Goal: Navigation & Orientation: Find specific page/section

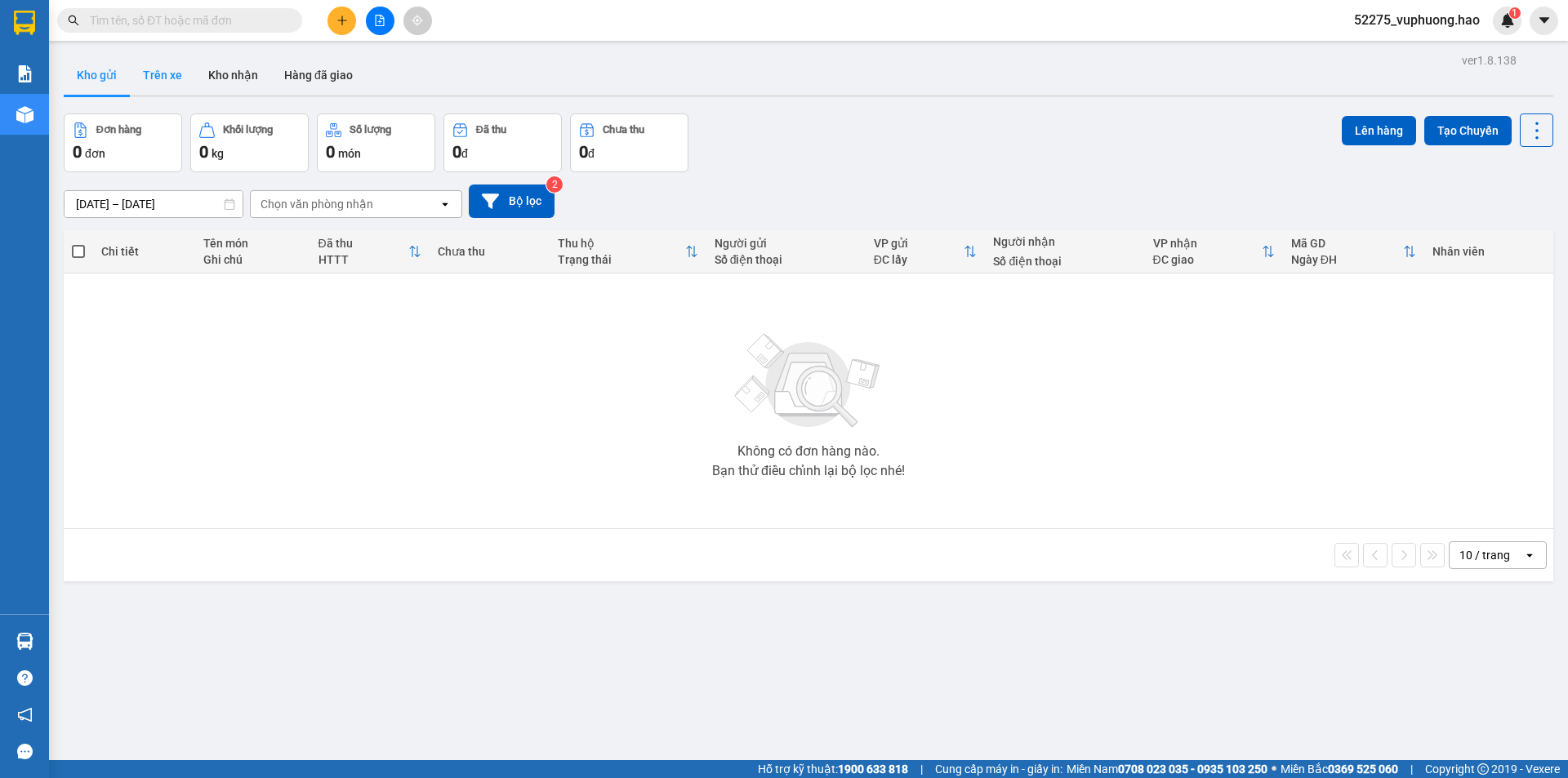
click at [169, 69] on button "Trên xe" at bounding box center [162, 74] width 66 height 39
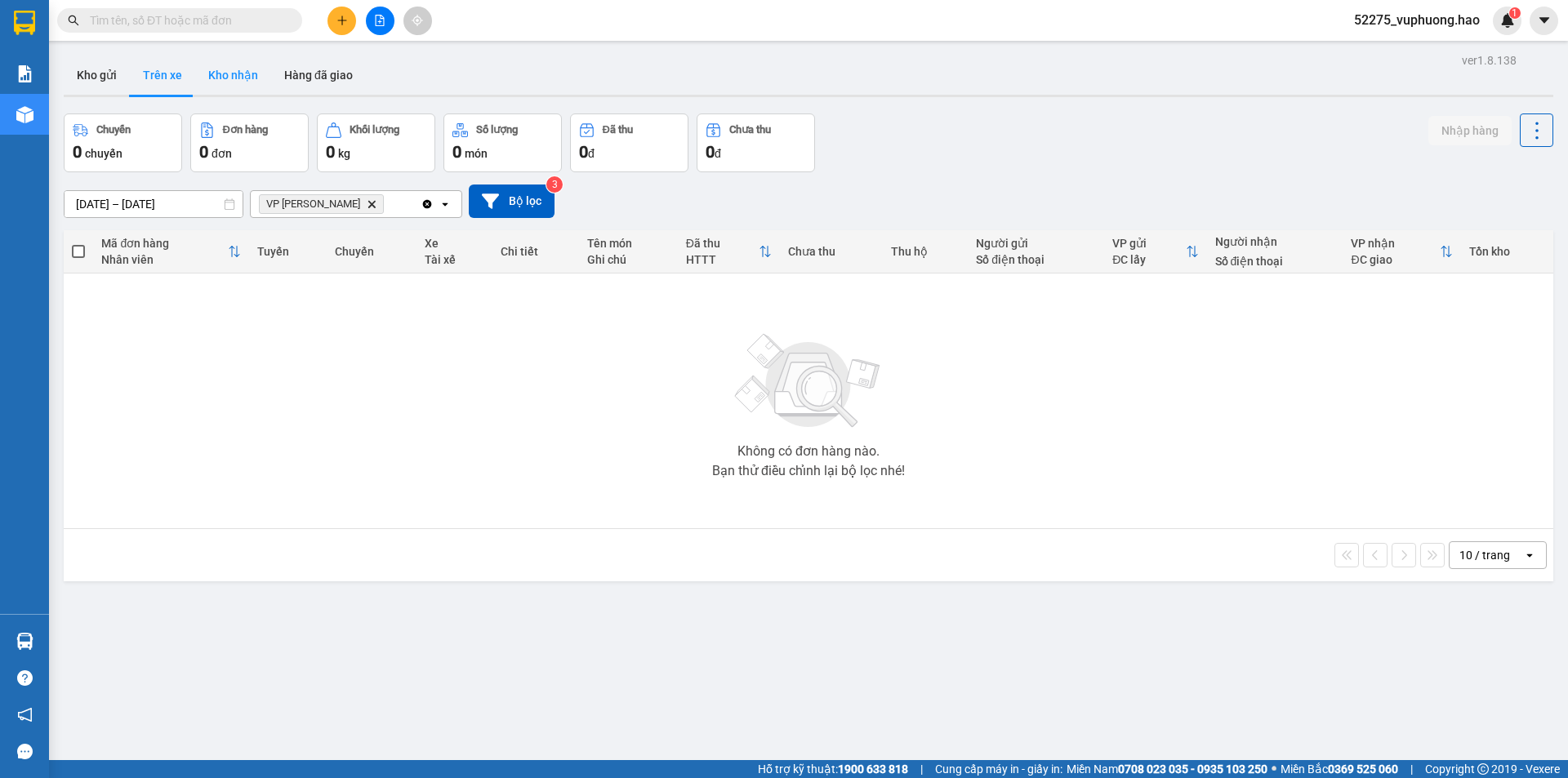
click at [238, 80] on button "Kho nhận" at bounding box center [233, 74] width 76 height 39
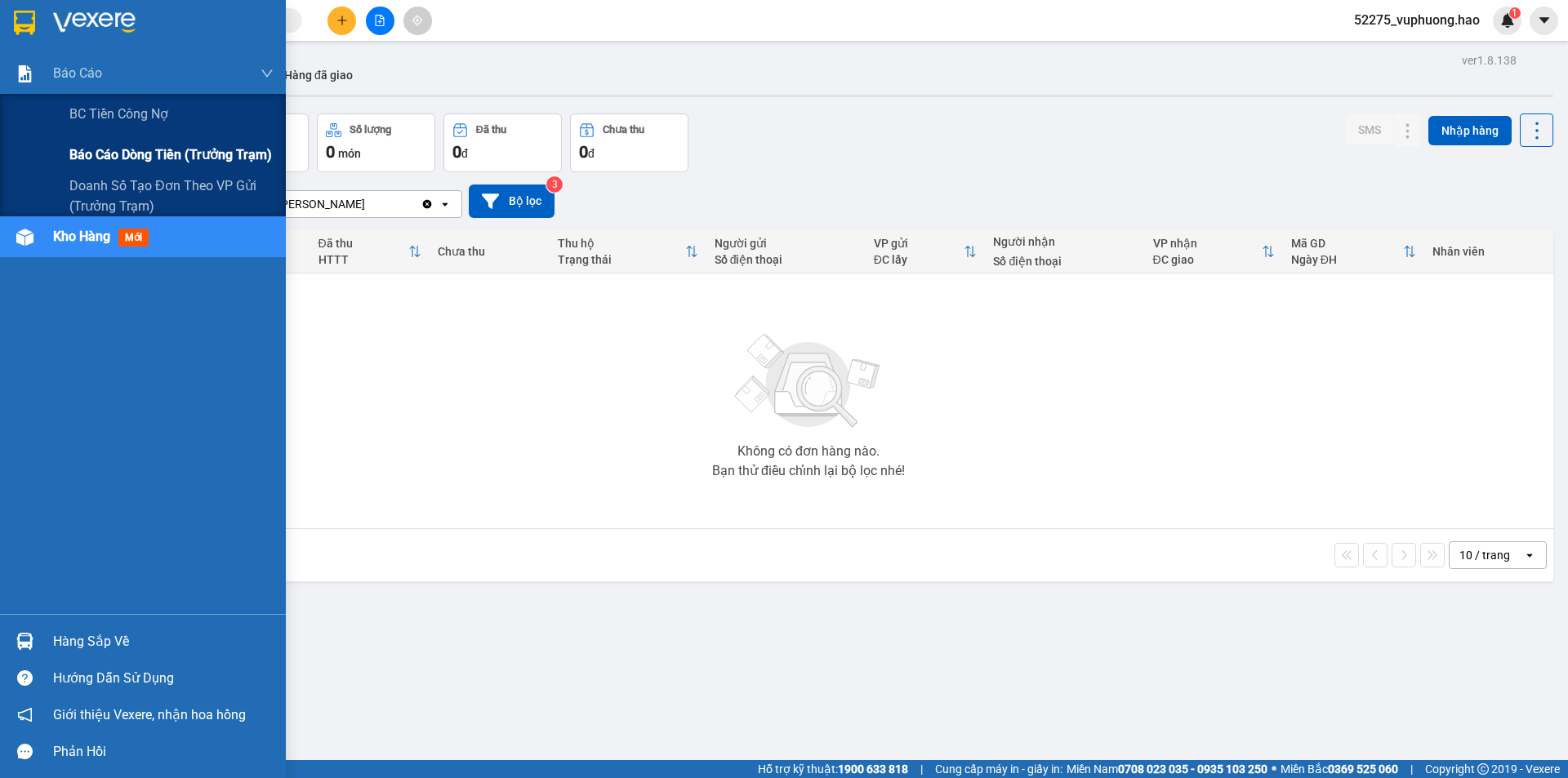
drag, startPoint x: 151, startPoint y: 158, endPoint x: 135, endPoint y: 135, distance: 28.0
click at [152, 158] on span "Báo cáo dòng tiền (trưởng trạm)" at bounding box center [170, 154] width 203 height 20
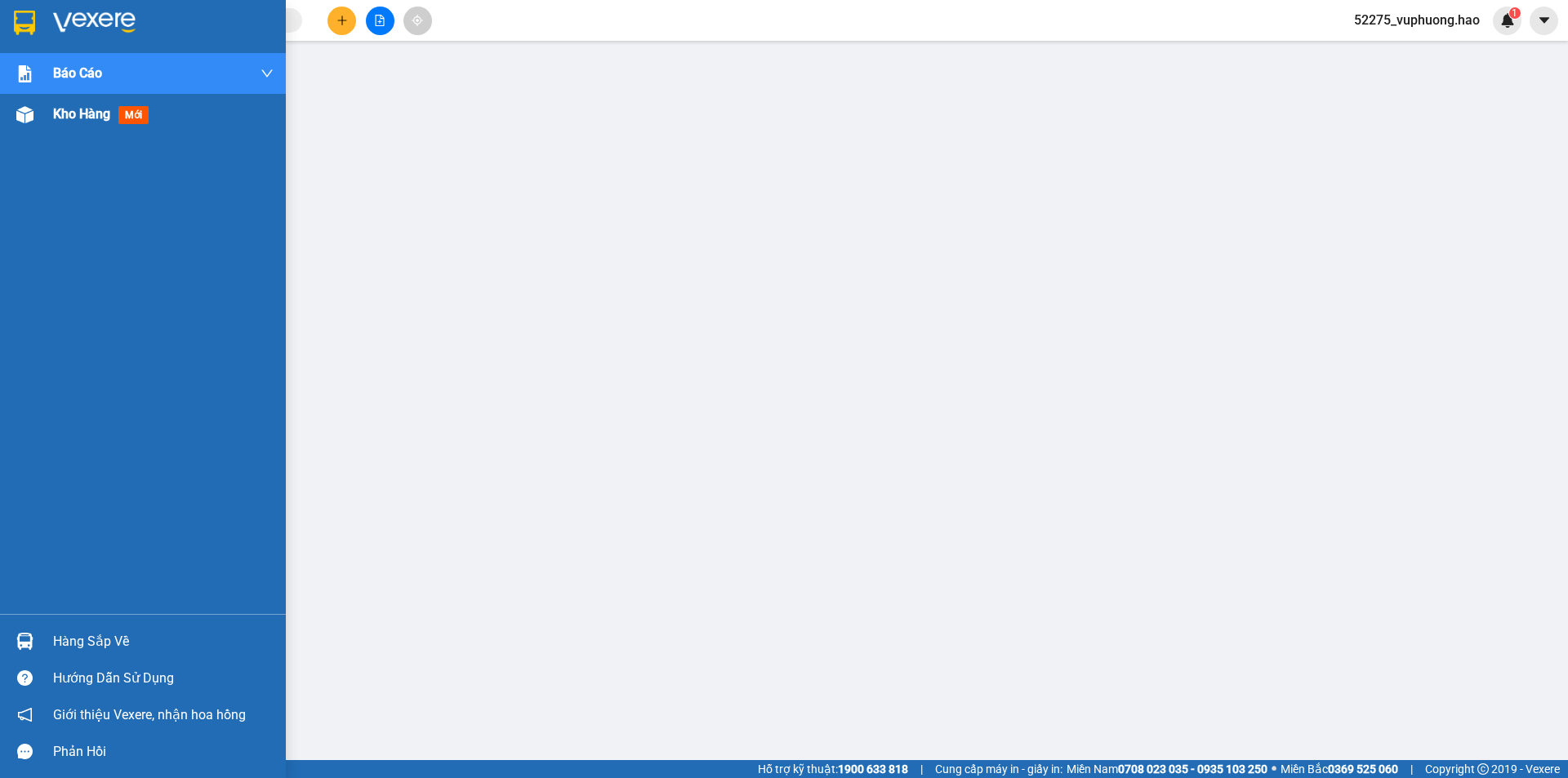
click at [100, 119] on span "Kho hàng" at bounding box center [82, 114] width 57 height 15
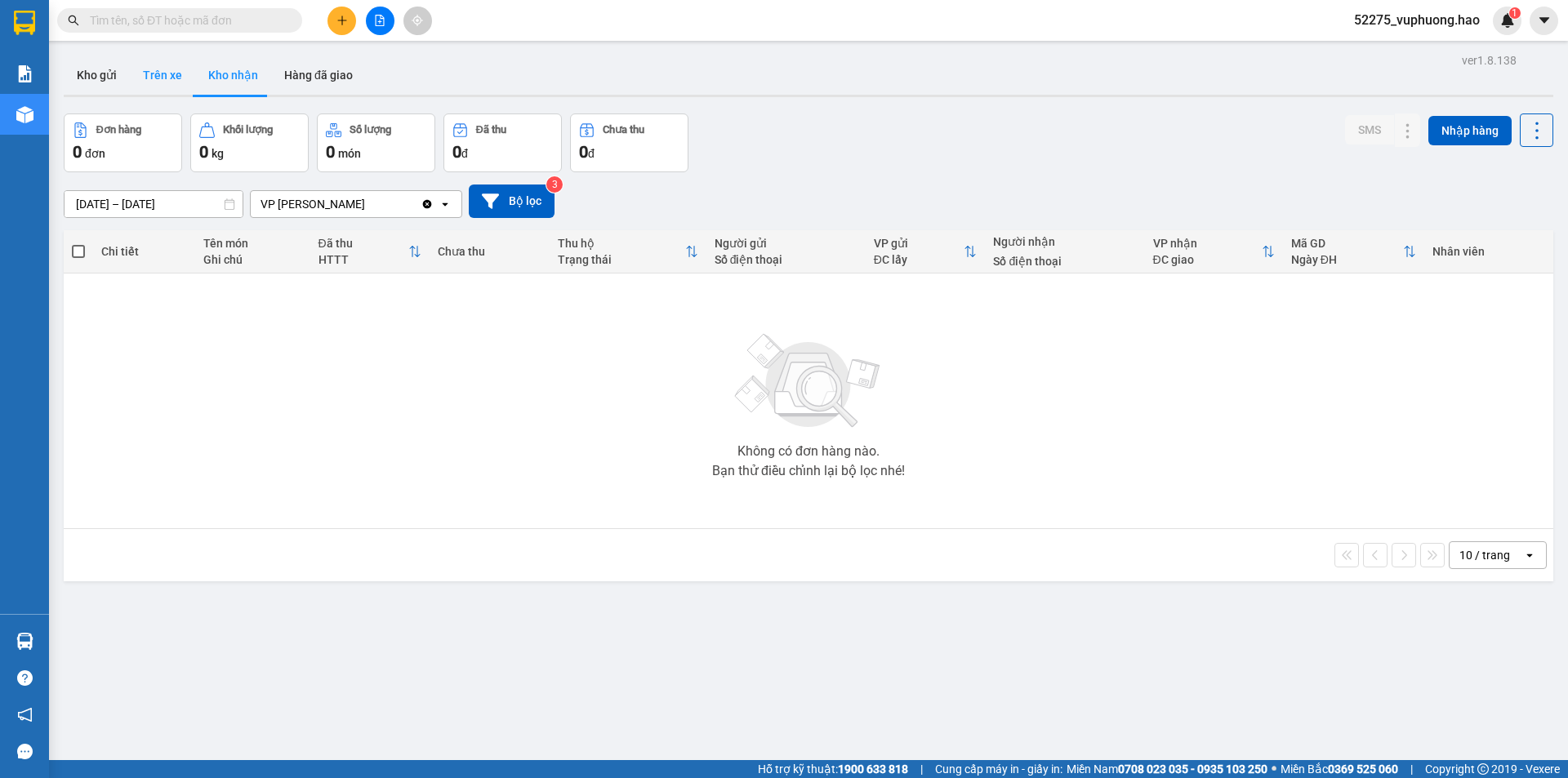
click at [179, 85] on button "Trên xe" at bounding box center [162, 74] width 66 height 39
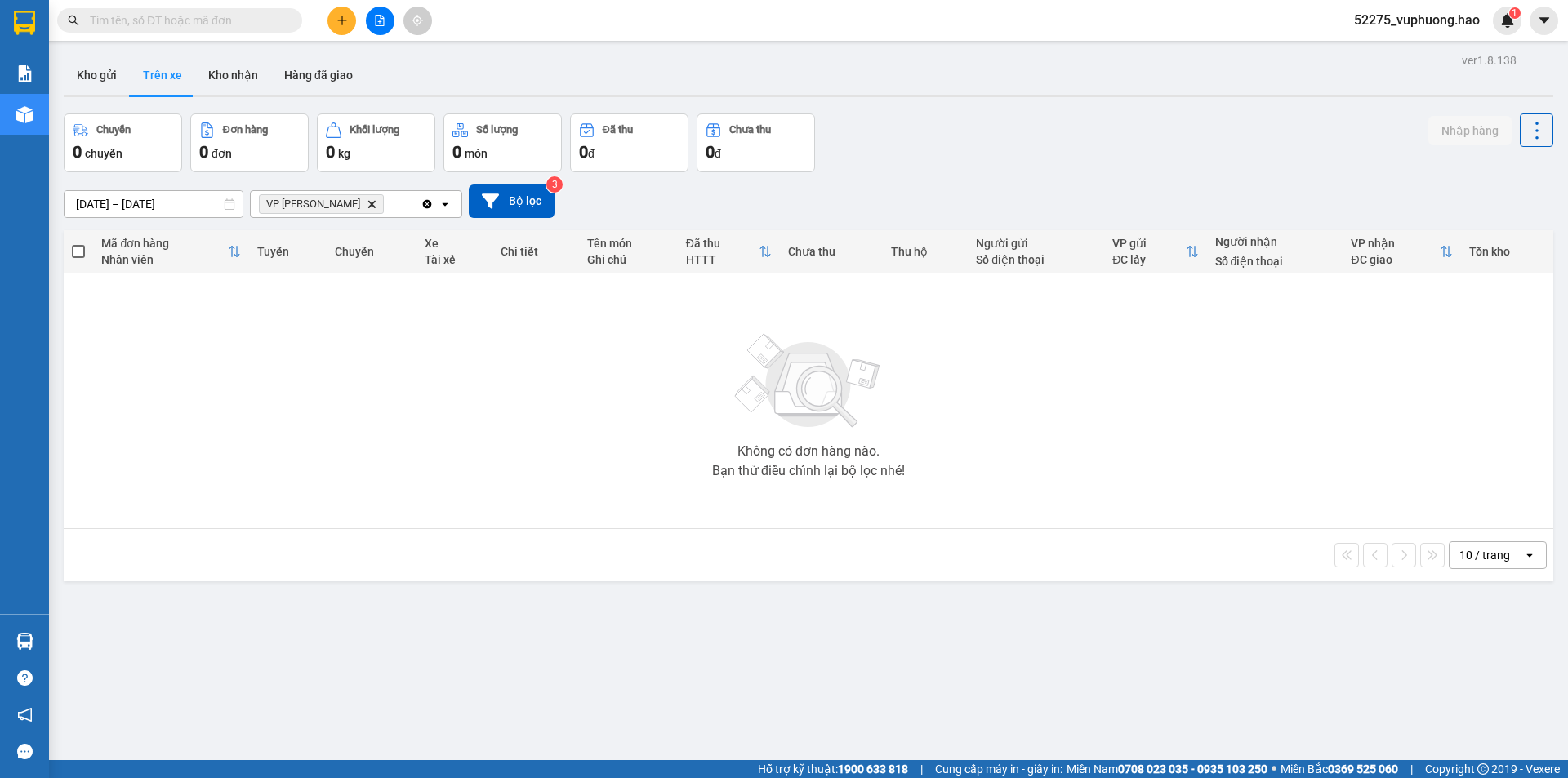
click at [866, 123] on div "Chuyến 0 chuyến Đơn hàng 0 đơn Khối lượng 0 kg Số lượng 0 món Đã thu 0 đ Chưa t…" at bounding box center [808, 143] width 1489 height 59
